Goal: Task Accomplishment & Management: Use online tool/utility

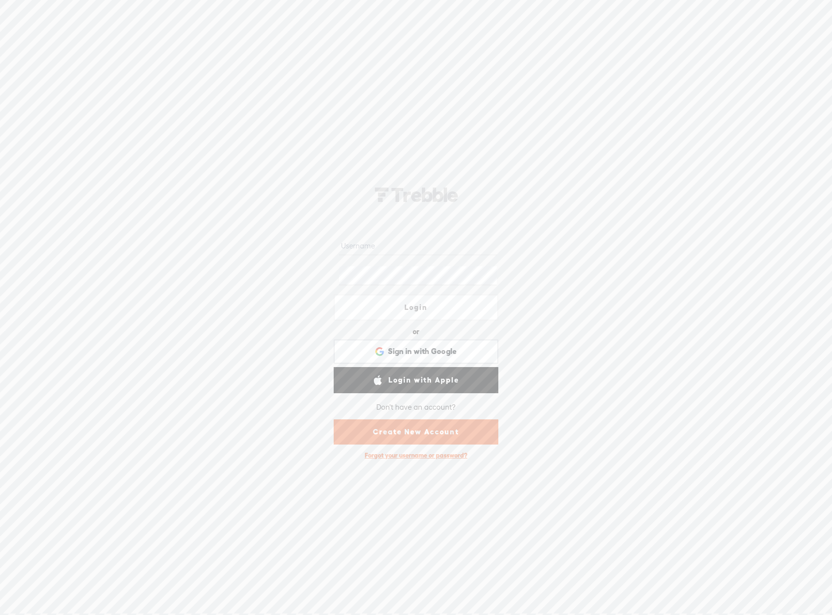
click at [402, 232] on div at bounding box center [416, 246] width 165 height 30
click at [389, 239] on input "text" at bounding box center [417, 245] width 157 height 19
type input "[EMAIL_ADDRESS][DOMAIN_NAME]"
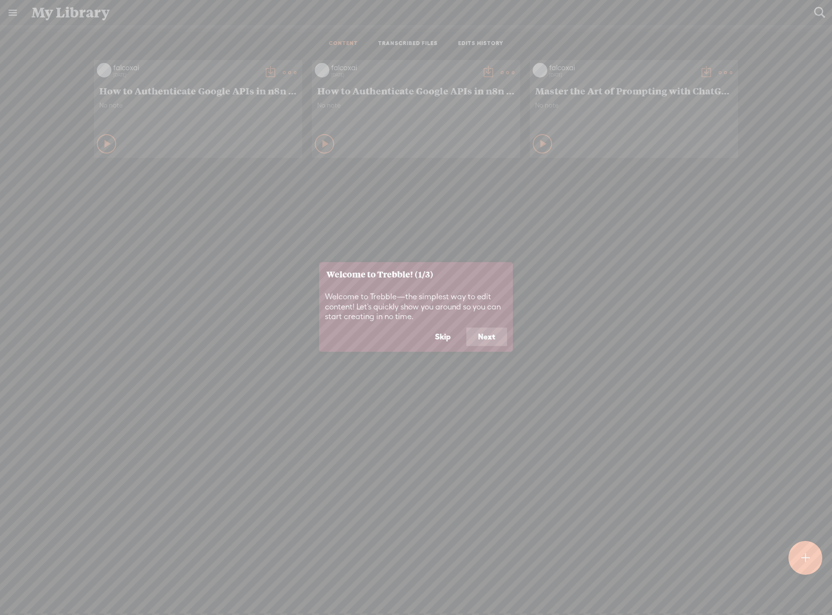
click at [442, 337] on button "Skip" at bounding box center [442, 337] width 39 height 18
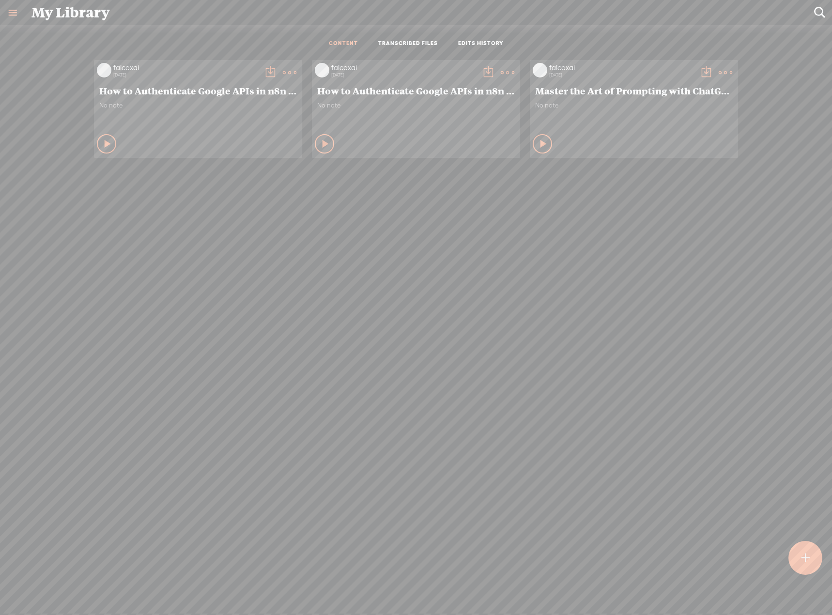
click at [790, 554] on div at bounding box center [805, 558] width 35 height 35
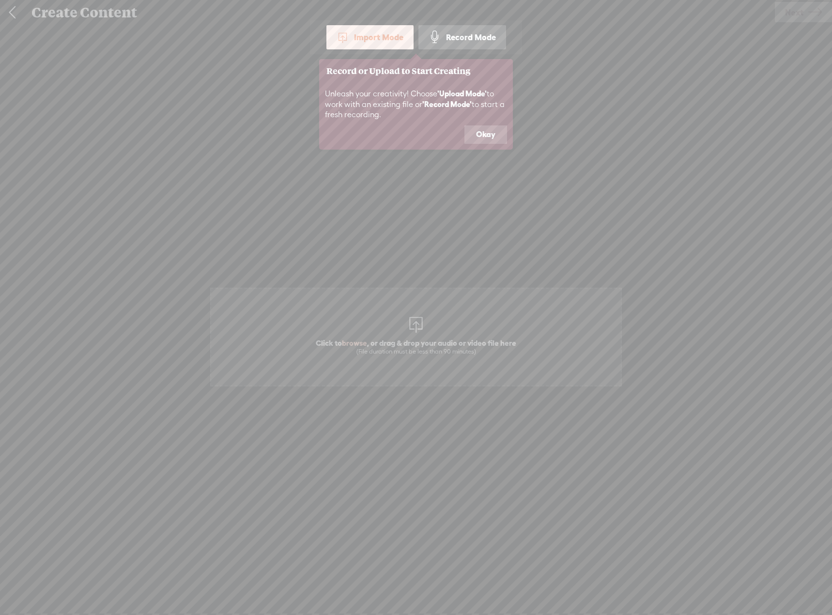
click at [493, 127] on button "Okay" at bounding box center [486, 134] width 43 height 18
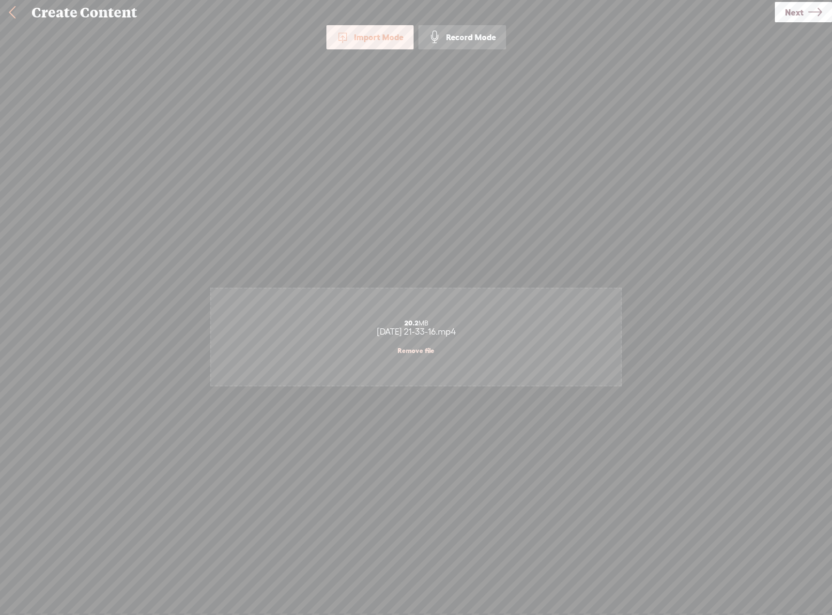
click at [804, 6] on link "Next" at bounding box center [803, 12] width 57 height 20
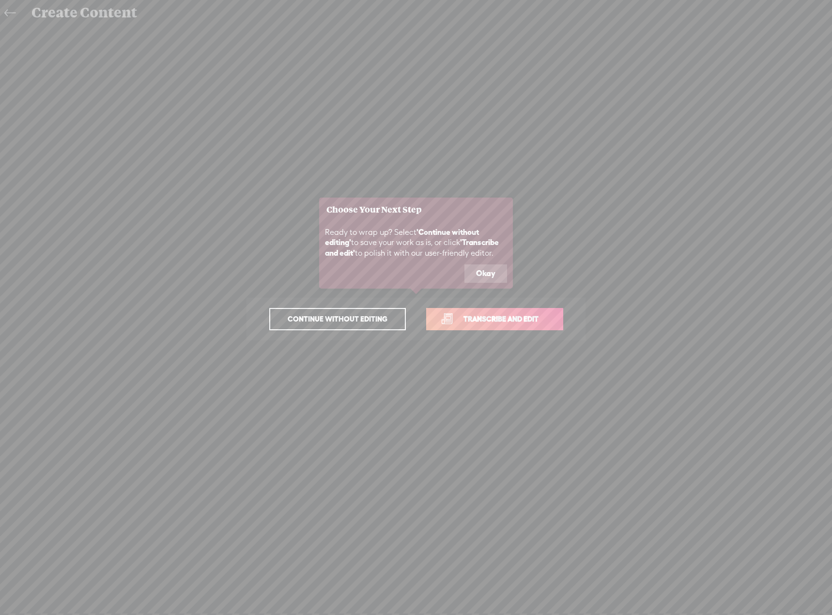
click at [486, 265] on button "Okay" at bounding box center [486, 274] width 43 height 18
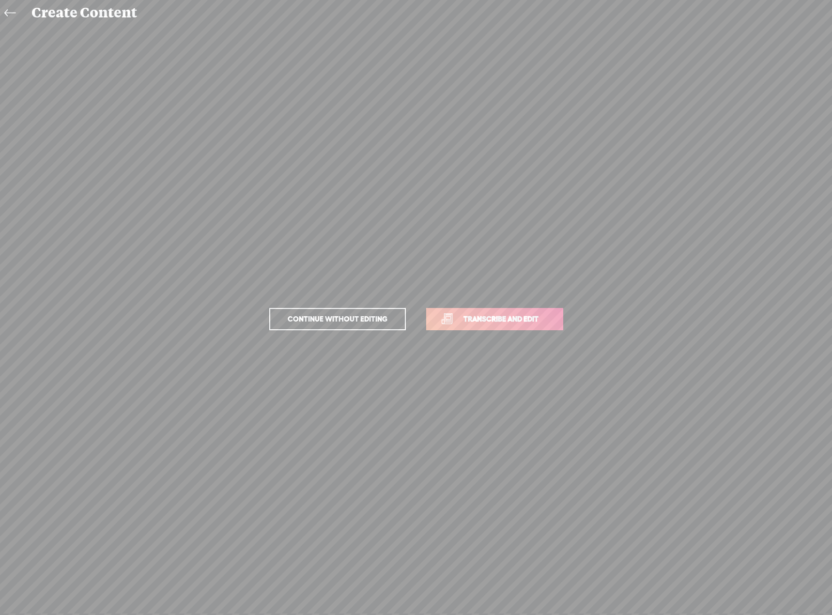
click at [499, 313] on span "Transcribe and edit" at bounding box center [500, 318] width 95 height 11
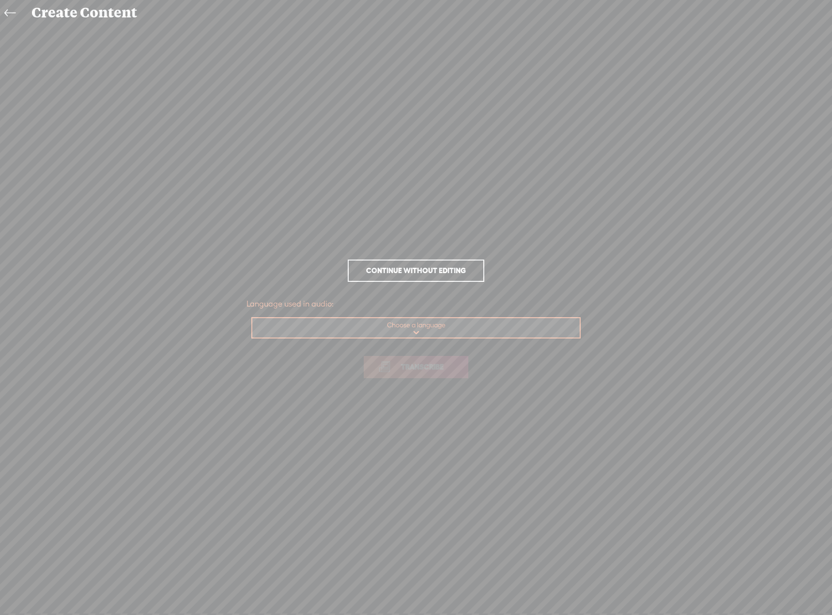
click at [427, 331] on select "Choose a language Afrikaans Albanian Amharic Arabic, Gulf Arabic, Modern Standa…" at bounding box center [416, 328] width 328 height 20
select select "en-US"
click at [252, 318] on select "Choose a language Afrikaans Albanian Amharic Arabic, Gulf Arabic, Modern Standa…" at bounding box center [416, 328] width 328 height 20
click at [418, 373] on span "Transcribe" at bounding box center [422, 366] width 63 height 11
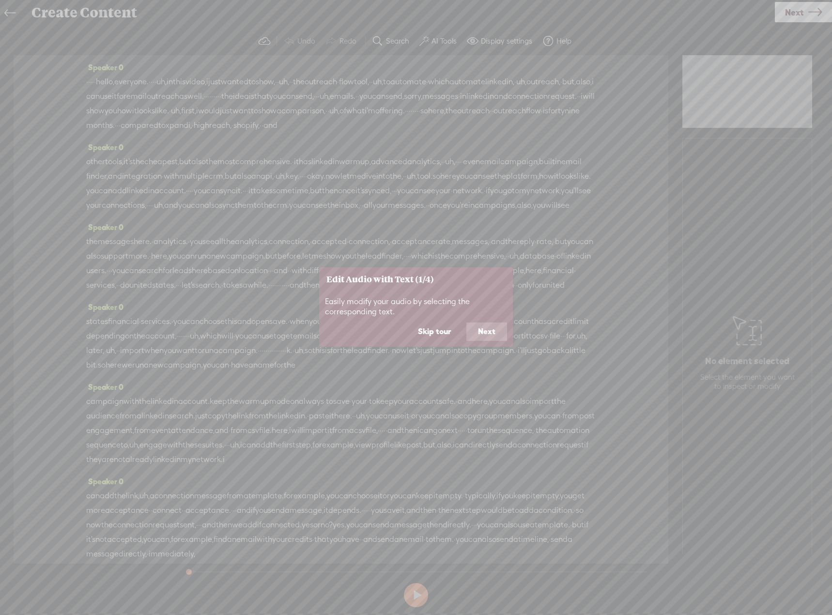
click at [433, 332] on button "Skip tour" at bounding box center [434, 332] width 56 height 18
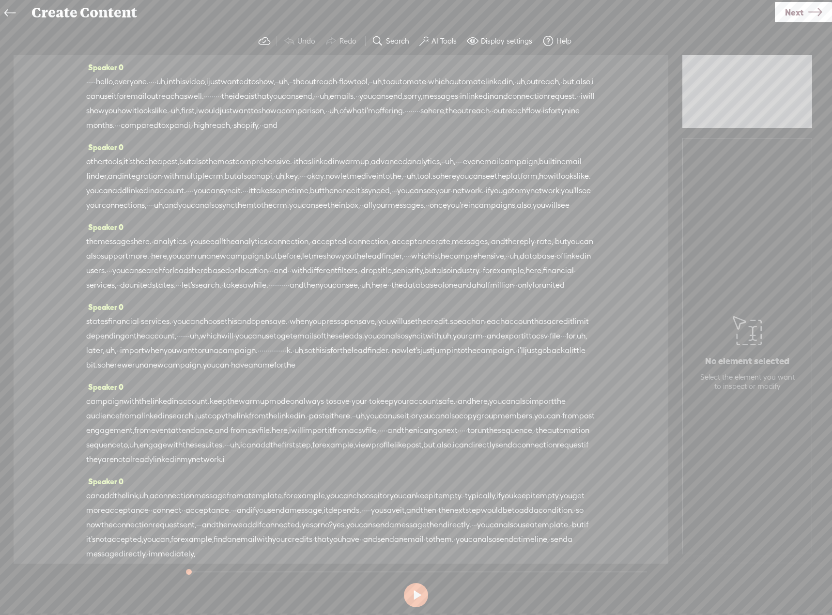
click at [92, 79] on span "·" at bounding box center [91, 82] width 2 height 15
drag, startPoint x: 83, startPoint y: 81, endPoint x: 109, endPoint y: 82, distance: 25.7
click at [109, 82] on div "Speaker 0 · · · · · hello, everyone. · · · · uh, in this video, i just wanted t…" at bounding box center [341, 309] width 655 height 509
click at [92, 83] on span "·" at bounding box center [91, 82] width 2 height 15
click at [90, 84] on span "·" at bounding box center [89, 82] width 2 height 15
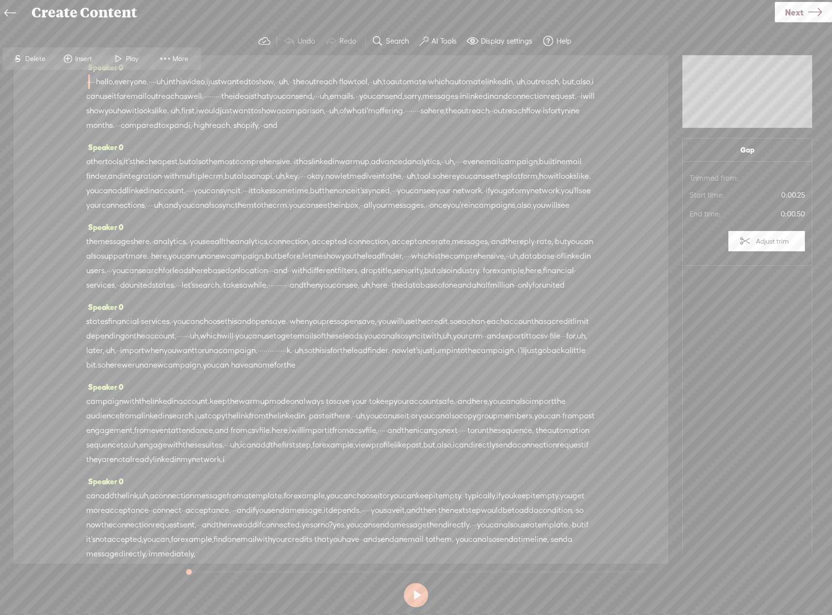
click at [88, 83] on span "·" at bounding box center [87, 82] width 2 height 15
click at [171, 58] on span at bounding box center [165, 58] width 15 height 17
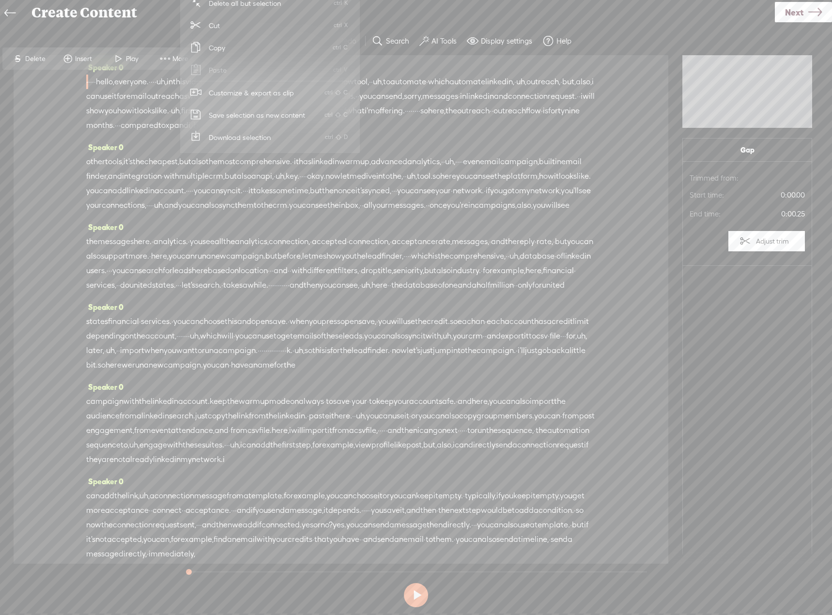
click at [171, 58] on span at bounding box center [165, 58] width 15 height 17
click at [436, 43] on label "AI Tools" at bounding box center [444, 41] width 25 height 10
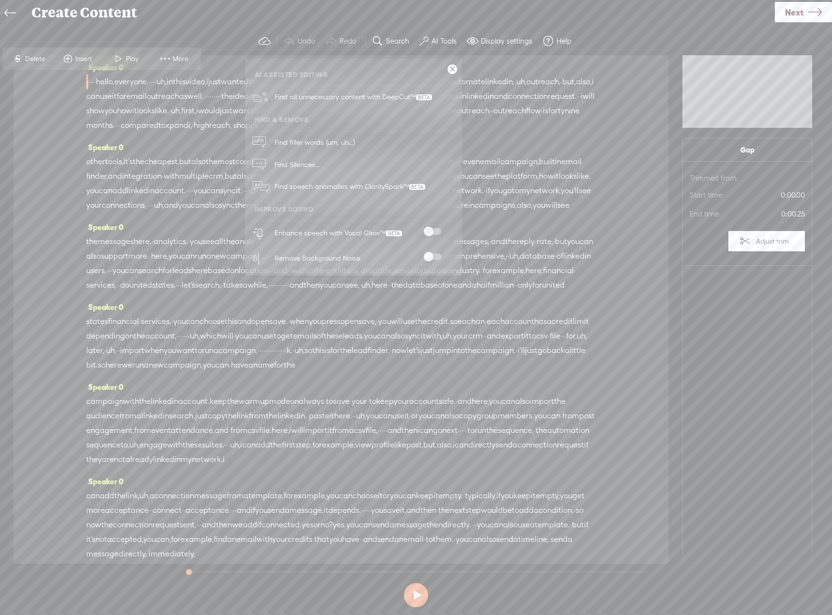
click at [38, 392] on div "Speaker 0 · · · · · hello, everyone. · · · · uh, in this video, i just wanted t…" at bounding box center [341, 309] width 655 height 509
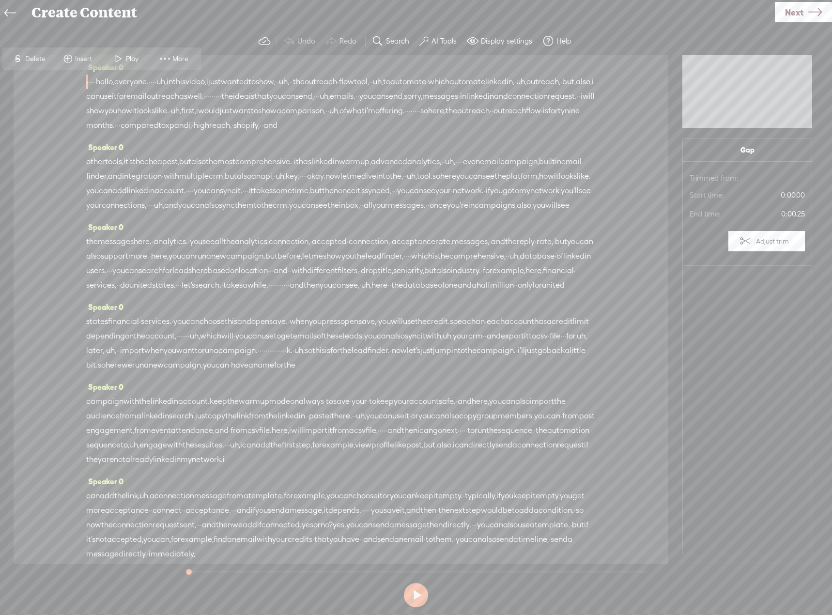
click at [5, 10] on icon at bounding box center [9, 13] width 11 height 22
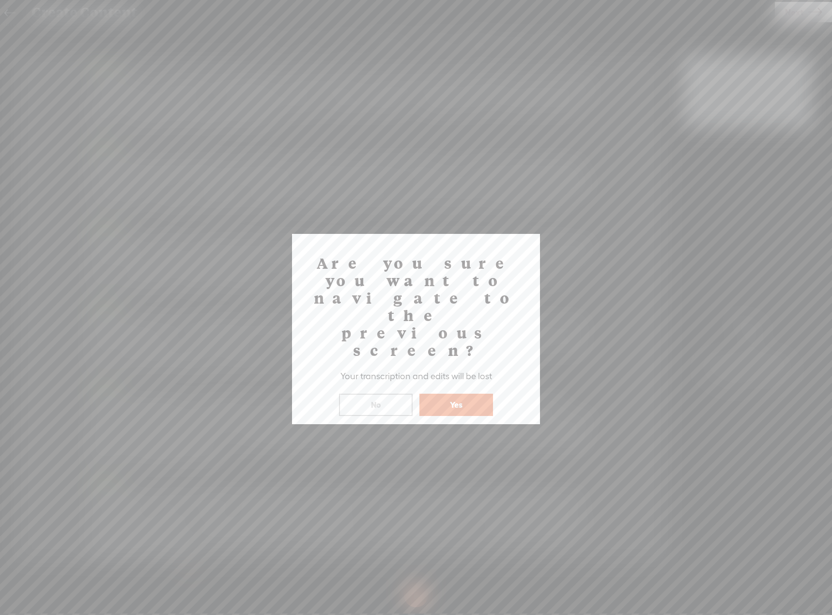
click at [435, 394] on button "Yes" at bounding box center [457, 405] width 74 height 22
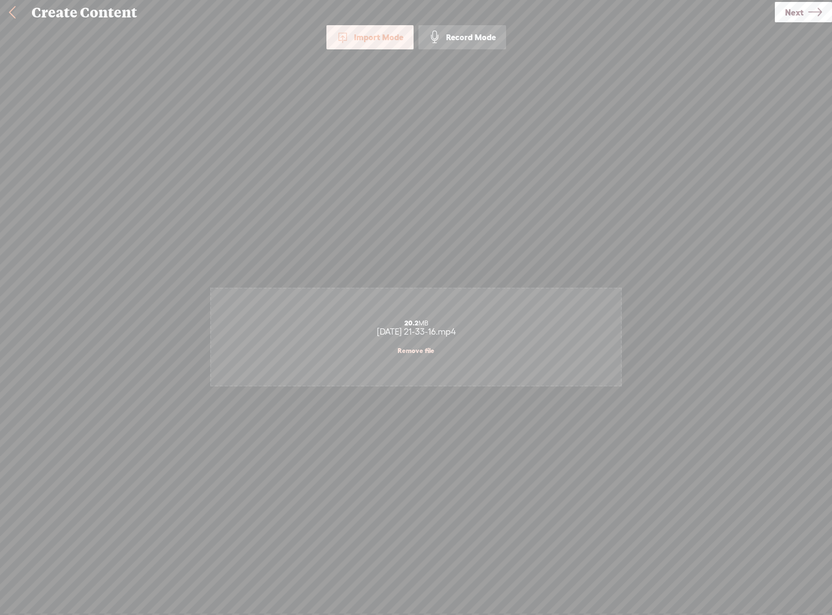
click at [14, 13] on link at bounding box center [12, 12] width 24 height 25
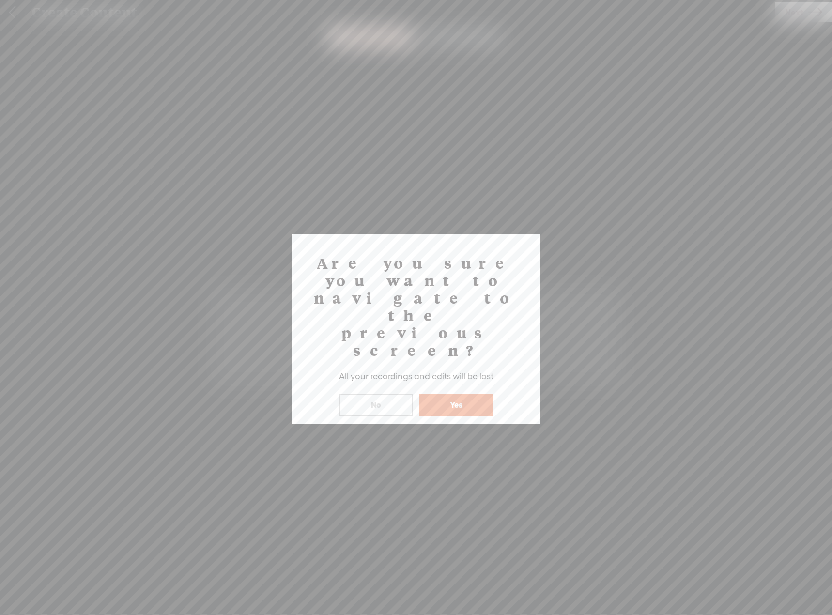
click at [460, 394] on button "Yes" at bounding box center [457, 405] width 74 height 22
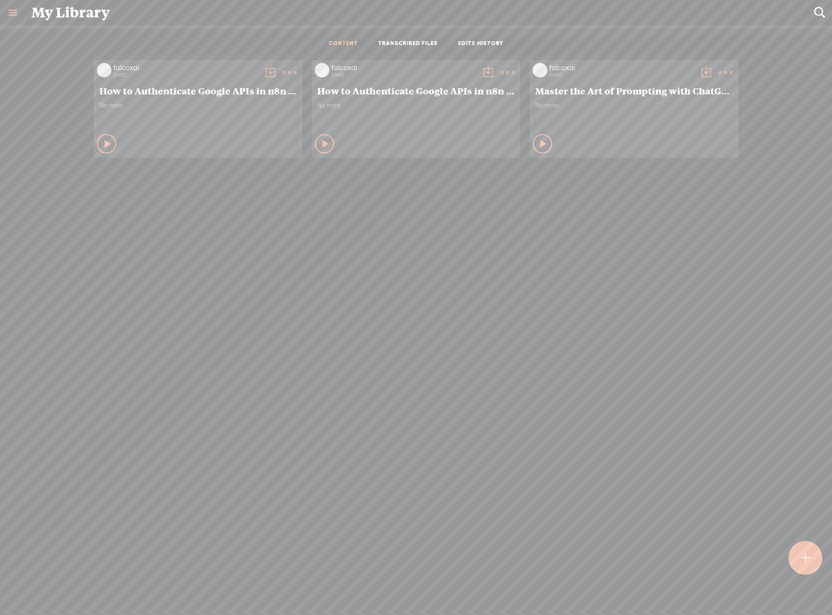
click at [16, 9] on link at bounding box center [12, 12] width 25 height 25
click at [34, 589] on div "SETTINGS" at bounding box center [63, 591] width 113 height 29
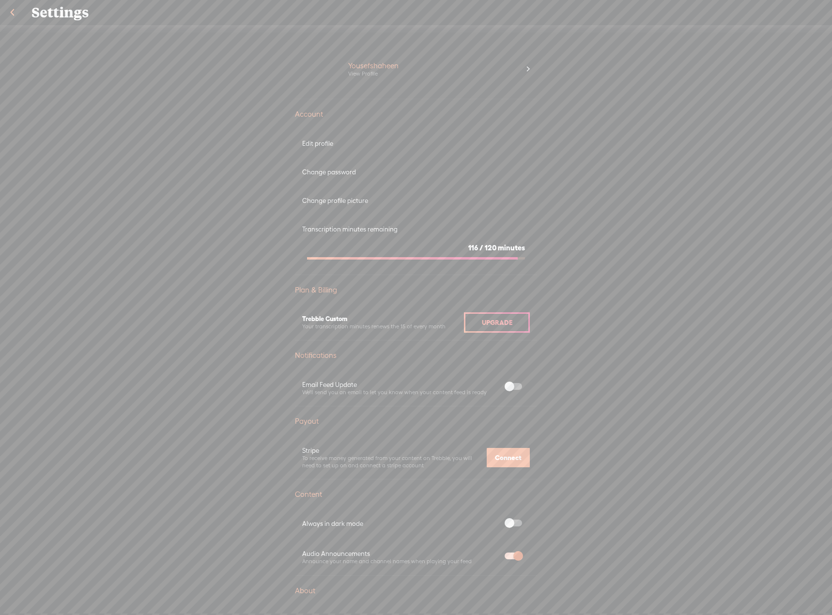
click at [12, 11] on link at bounding box center [12, 12] width 24 height 25
